Goal: Information Seeking & Learning: Learn about a topic

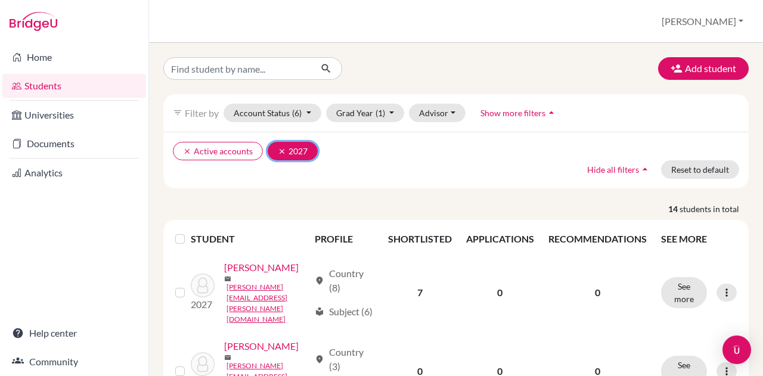
click at [279, 147] on icon "clear" at bounding box center [282, 151] width 8 height 8
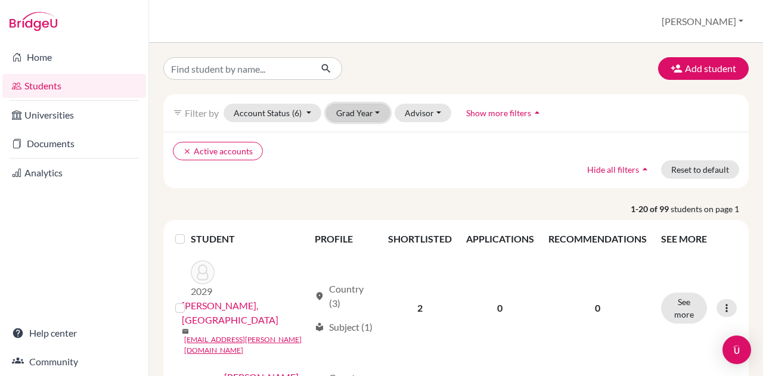
click at [369, 115] on button "Grad Year" at bounding box center [358, 113] width 64 height 18
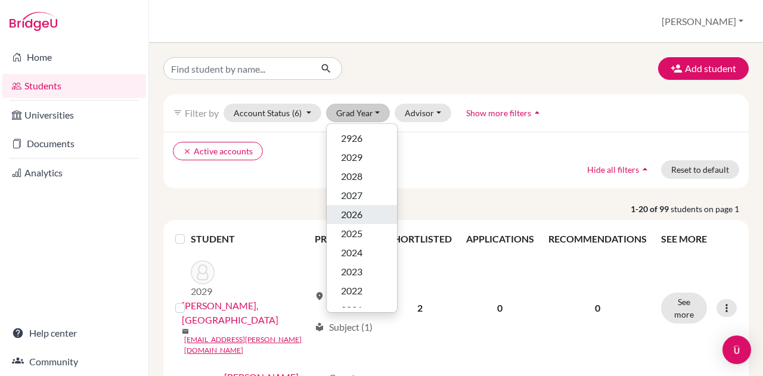
click at [357, 213] on span "2026" at bounding box center [351, 214] width 21 height 14
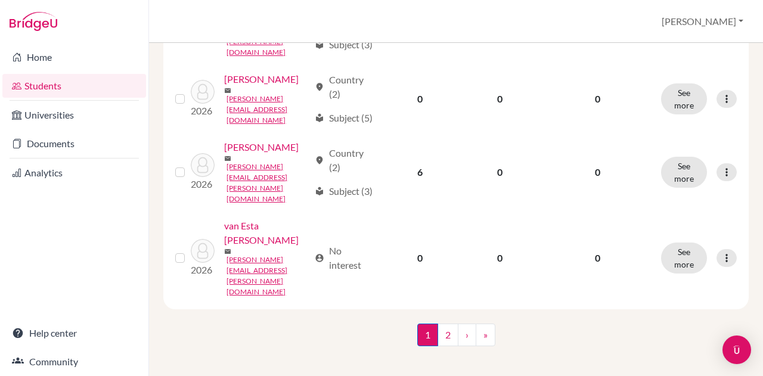
scroll to position [1492, 0]
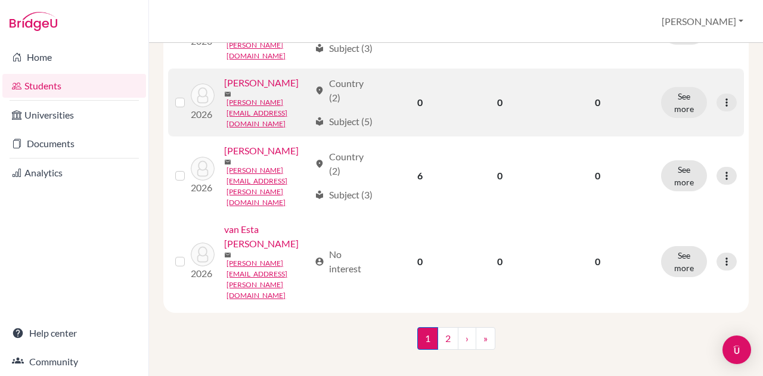
click at [260, 90] on link "[PERSON_NAME]" at bounding box center [261, 83] width 74 height 14
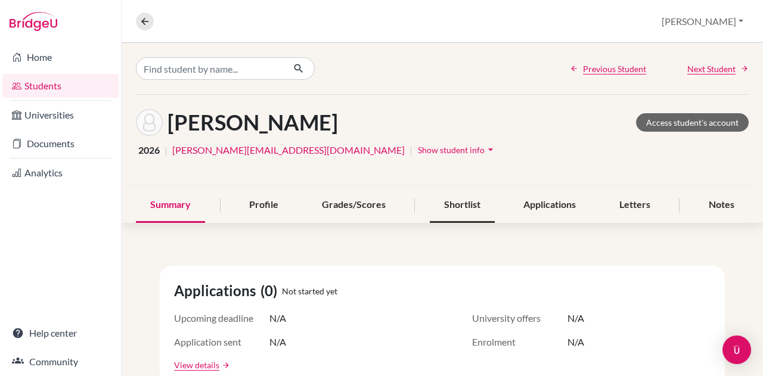
click at [456, 204] on div "Shortlist" at bounding box center [462, 205] width 65 height 35
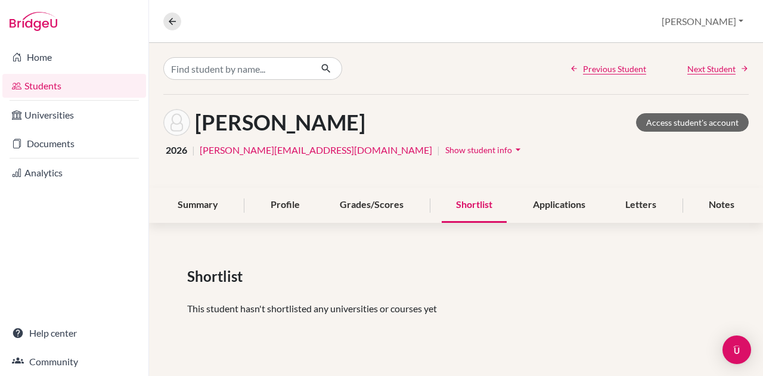
click at [126, 268] on div "Home Students Universities Documents Analytics Help center Community" at bounding box center [74, 209] width 148 height 333
click at [574, 203] on div "Applications" at bounding box center [558, 205] width 81 height 35
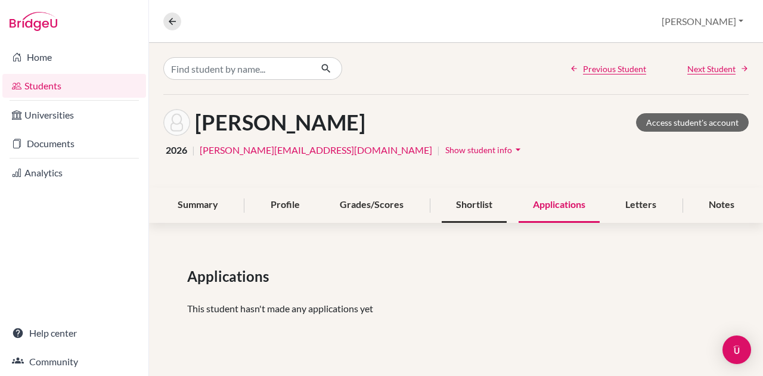
click at [460, 206] on div "Shortlist" at bounding box center [473, 205] width 65 height 35
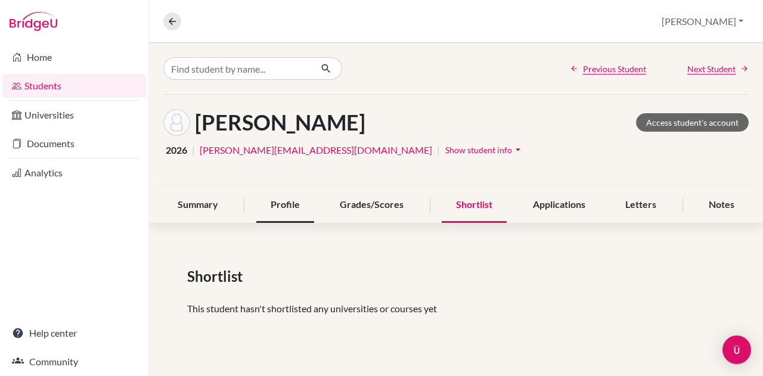
click at [286, 203] on div "Profile" at bounding box center [285, 205] width 58 height 35
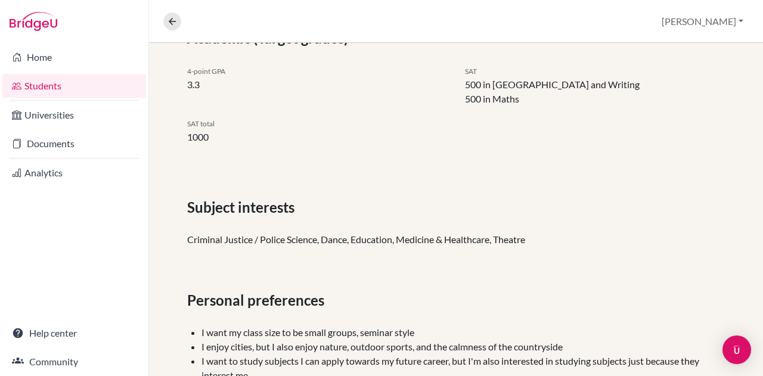
scroll to position [432, 0]
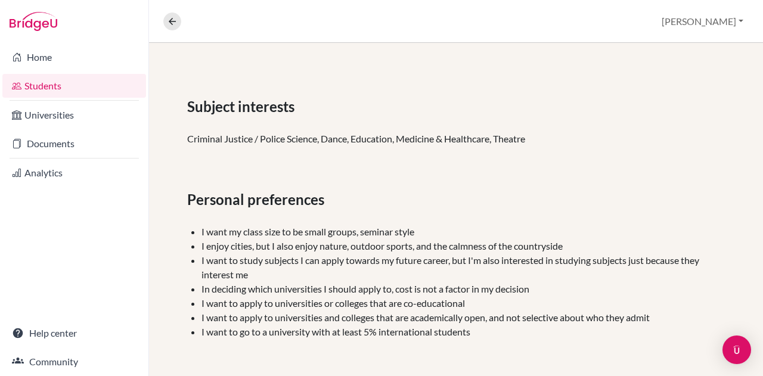
click at [718, 202] on div "Countries interested in… Netherlands United States of America Academic (Target …" at bounding box center [456, 91] width 614 height 572
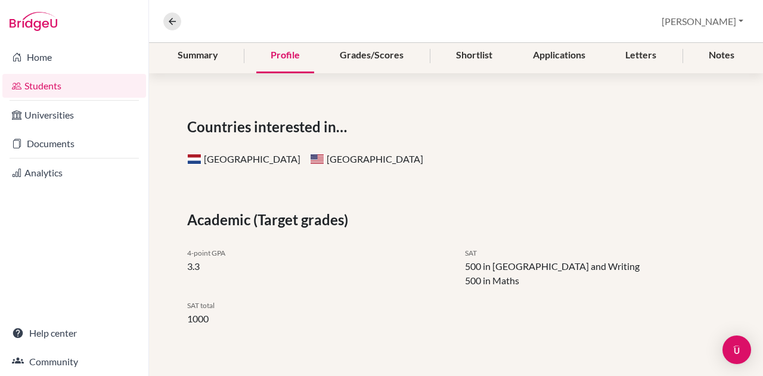
scroll to position [19, 0]
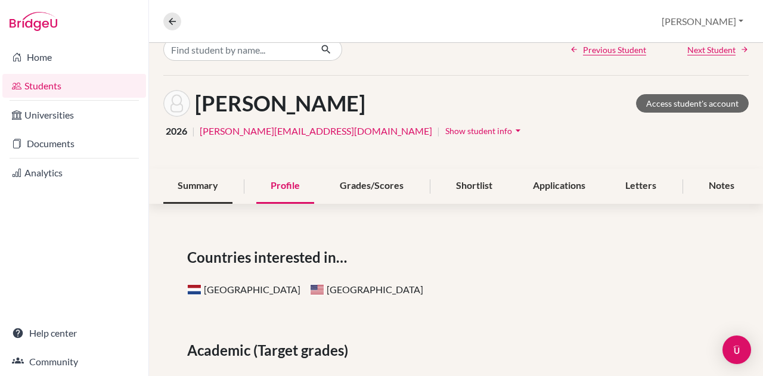
click at [201, 184] on div "Summary" at bounding box center [197, 186] width 69 height 35
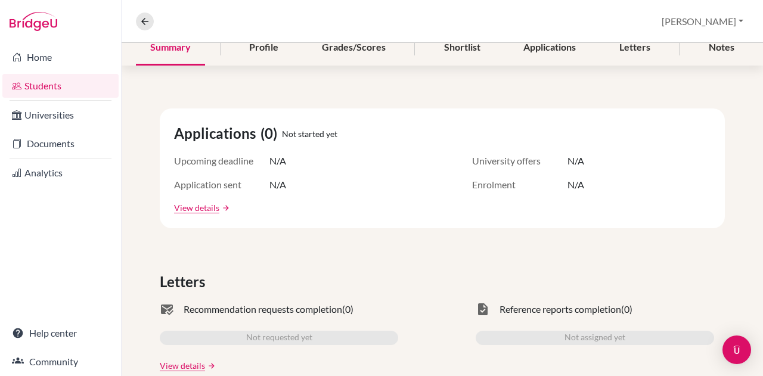
scroll to position [158, 0]
